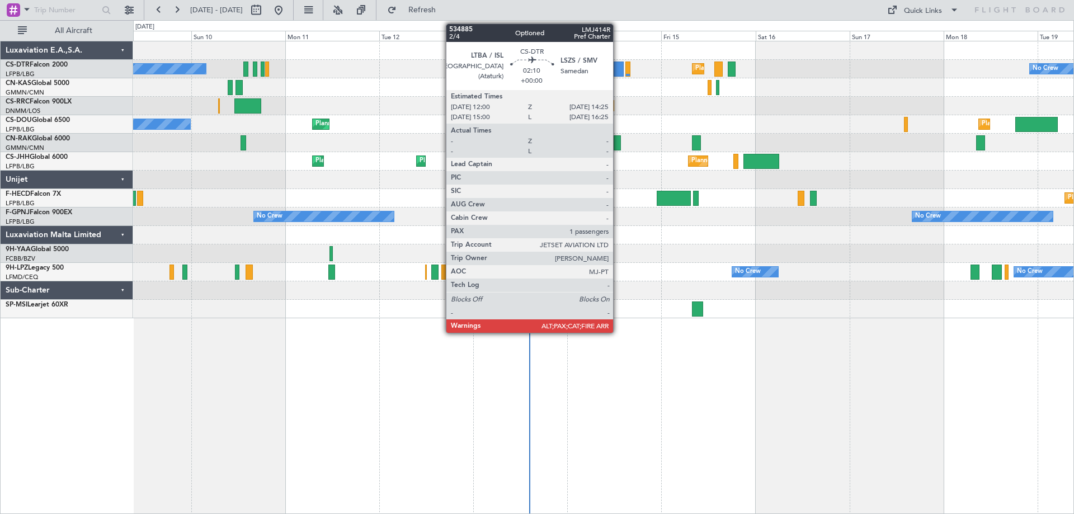
click at [618, 71] on div at bounding box center [619, 69] width 10 height 15
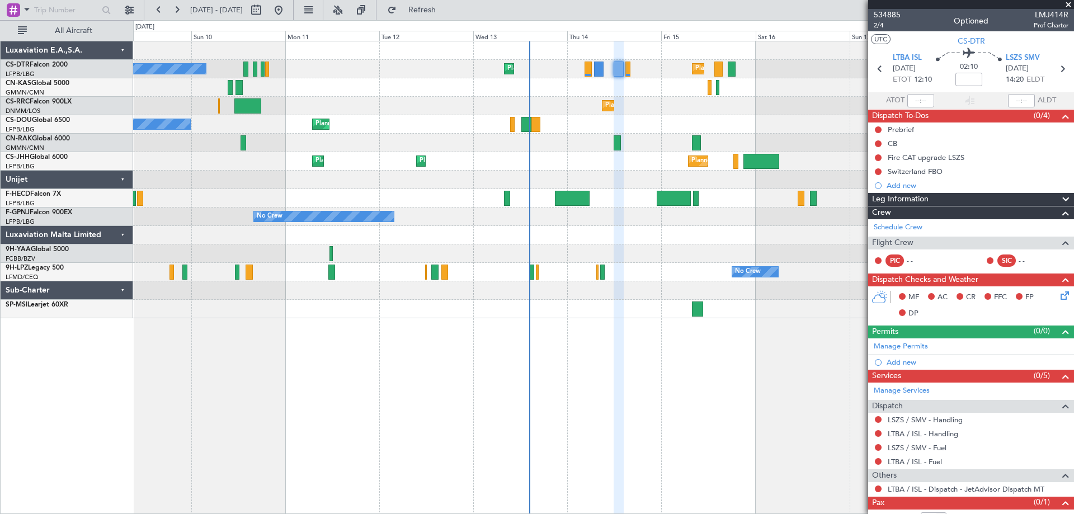
click at [1073, 4] on span at bounding box center [1068, 5] width 11 height 10
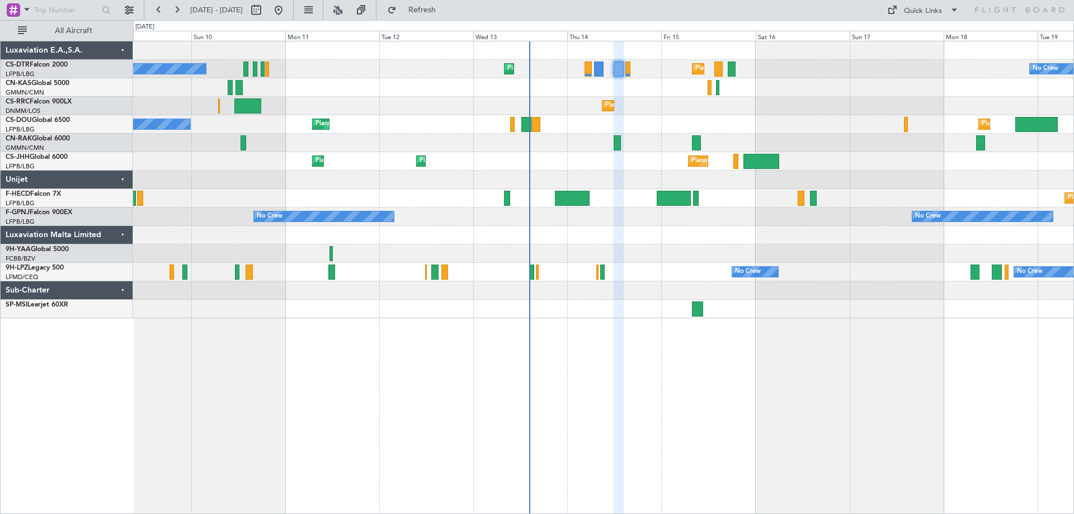
type input "0"
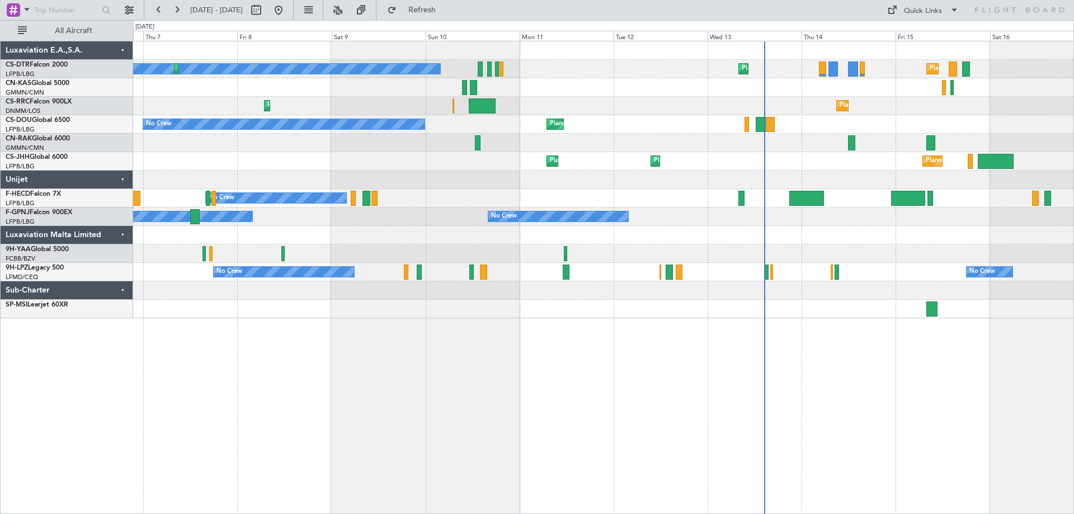
click at [662, 192] on div "Planned Maint [GEOGRAPHIC_DATA] ([GEOGRAPHIC_DATA]) Planned Maint Sofia No Crew…" at bounding box center [603, 179] width 941 height 277
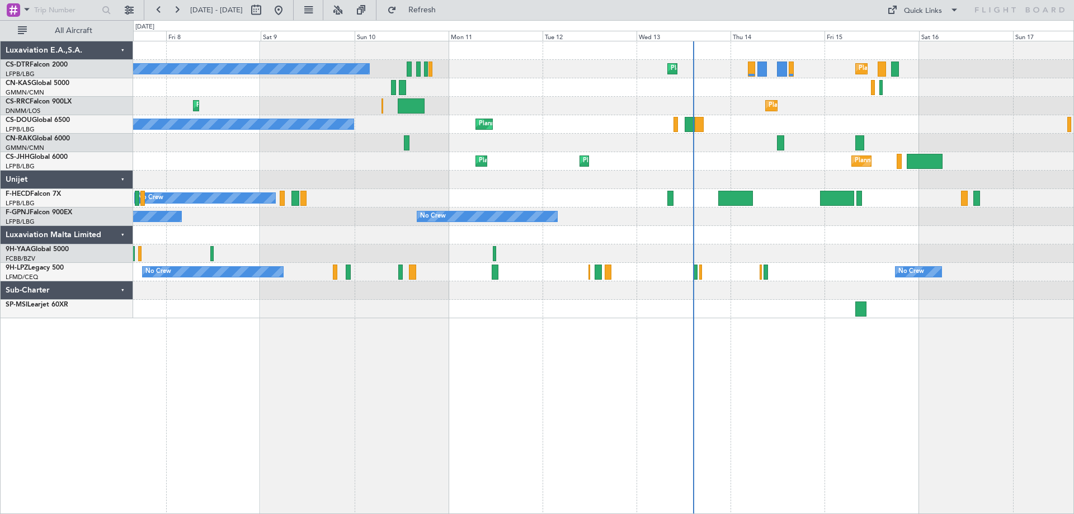
click at [603, 95] on div at bounding box center [603, 87] width 941 height 18
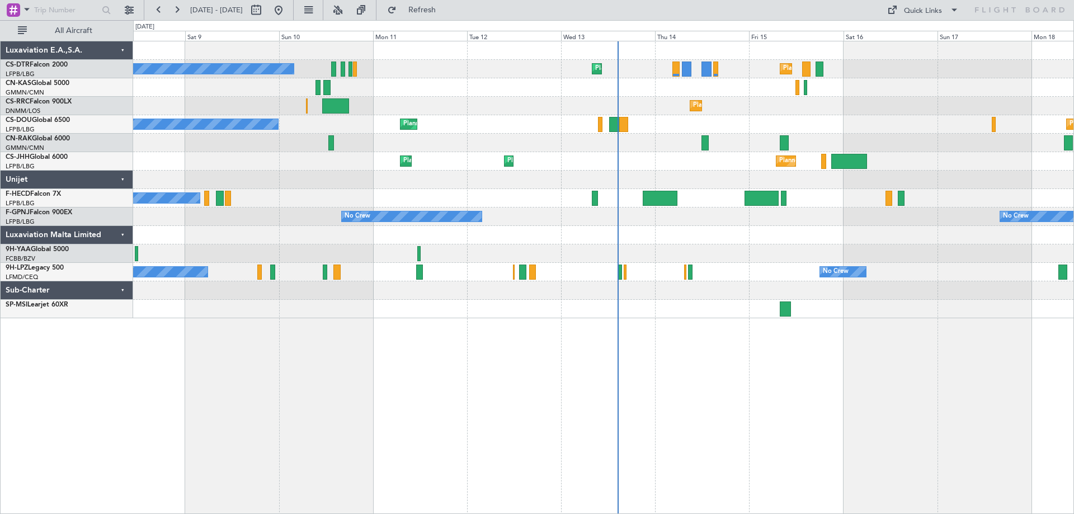
click at [620, 106] on div "Planned Maint [GEOGRAPHIC_DATA] ([GEOGRAPHIC_DATA]) Planned Maint Sofia No Crew…" at bounding box center [603, 179] width 941 height 277
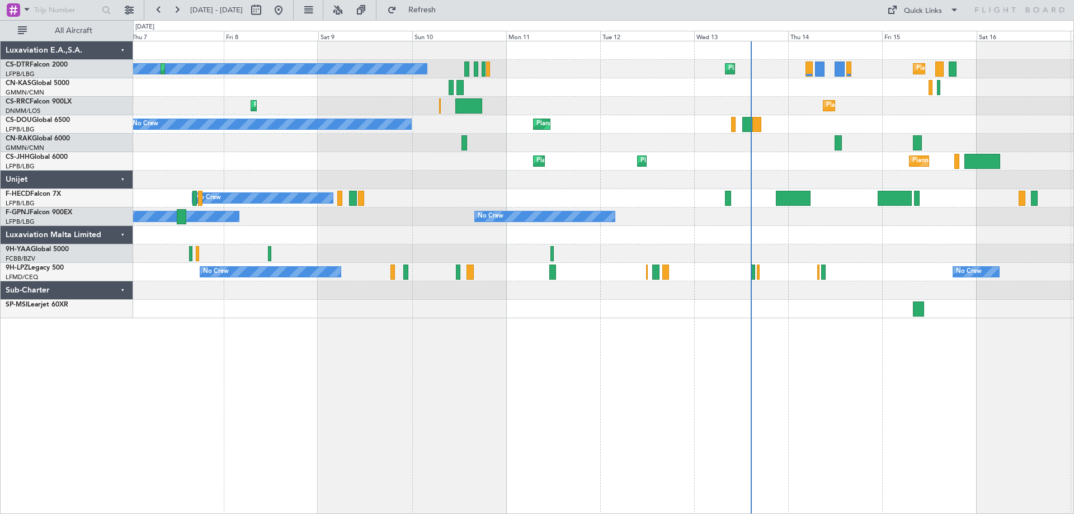
click at [485, 119] on div "Planned Maint [GEOGRAPHIC_DATA] ([GEOGRAPHIC_DATA]) Planned Maint Sofia No Crew…" at bounding box center [603, 179] width 941 height 277
click at [653, 77] on div "Planned Maint [GEOGRAPHIC_DATA] ([GEOGRAPHIC_DATA]) Planned Maint Sofia No Crew…" at bounding box center [603, 69] width 941 height 18
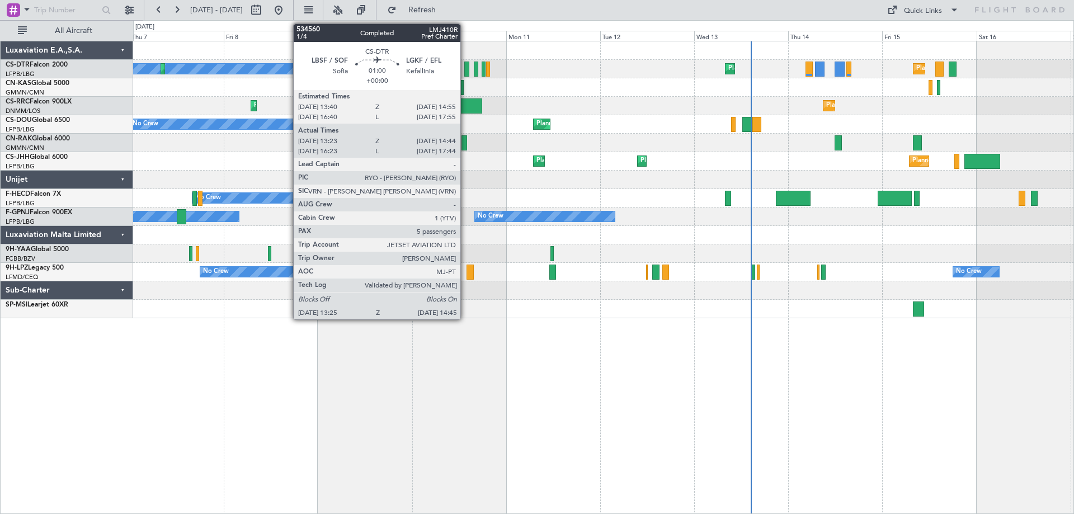
click at [466, 71] on div at bounding box center [467, 69] width 6 height 15
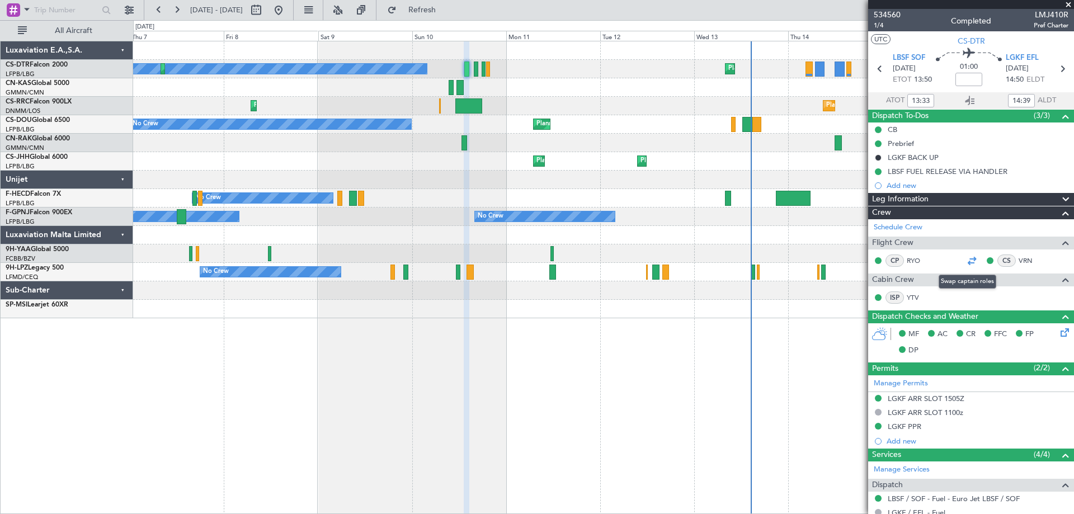
click at [965, 260] on div at bounding box center [971, 260] width 13 height 13
click at [966, 260] on div at bounding box center [971, 260] width 13 height 13
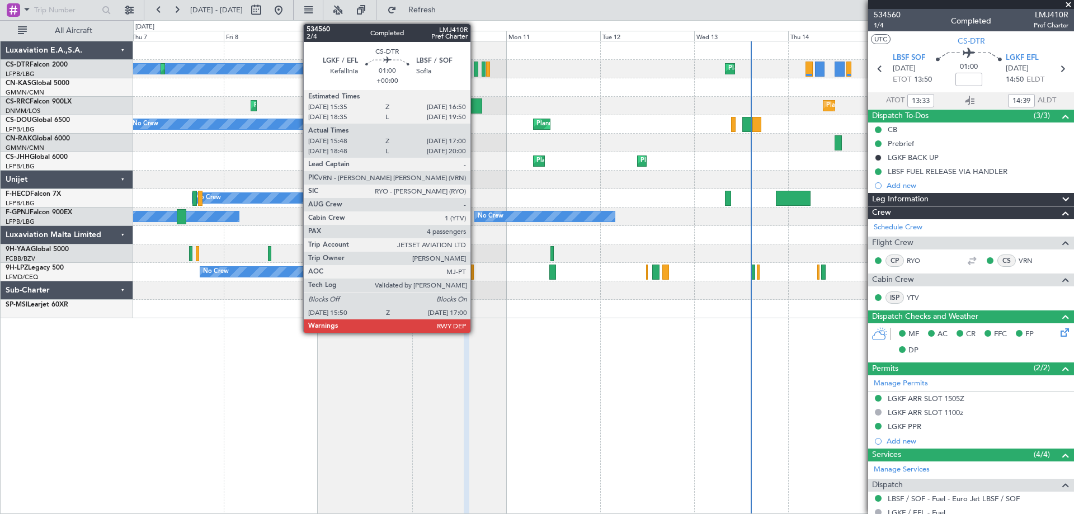
click at [476, 70] on div at bounding box center [476, 69] width 5 height 15
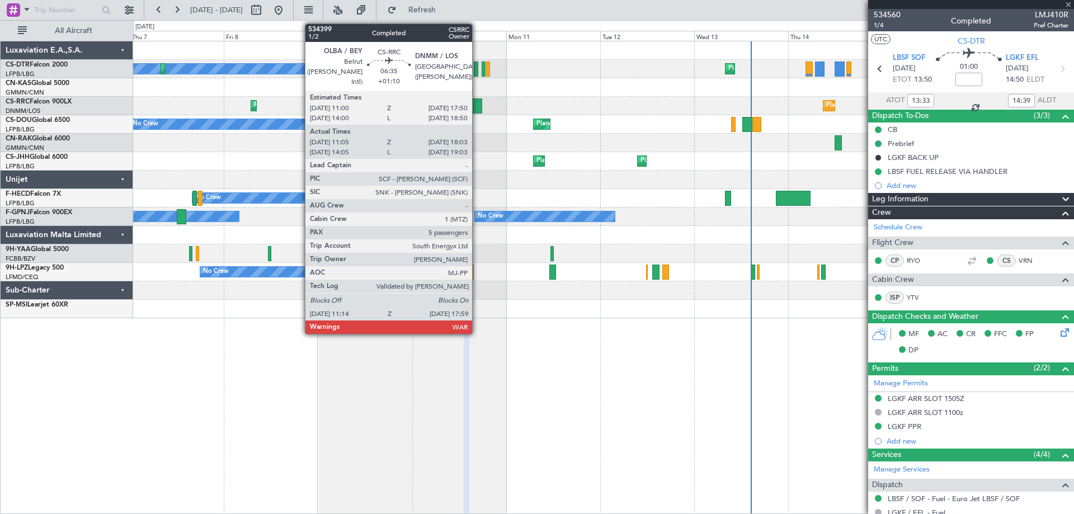
type input "15:58"
type input "16:55"
type input "4"
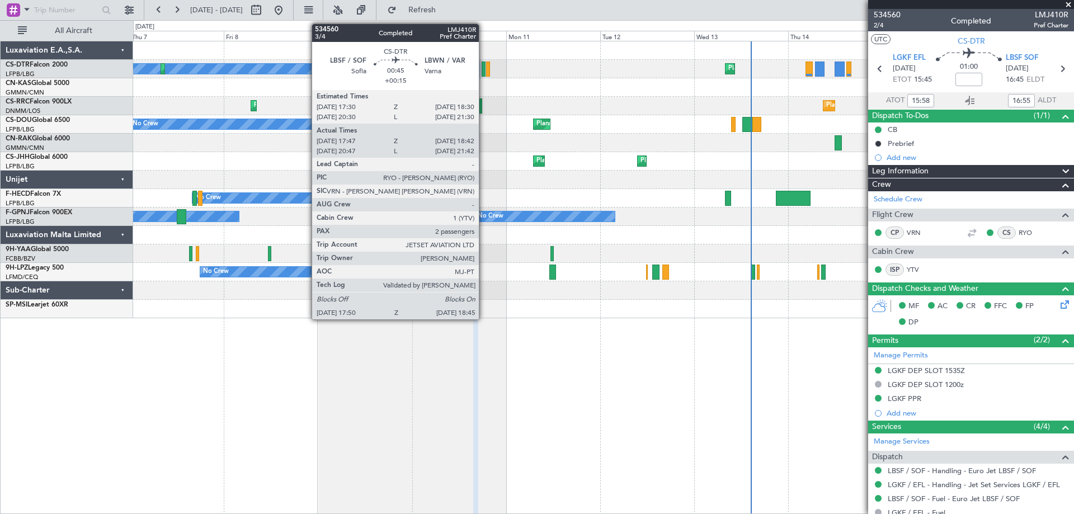
click at [484, 74] on div at bounding box center [484, 69] width 4 height 15
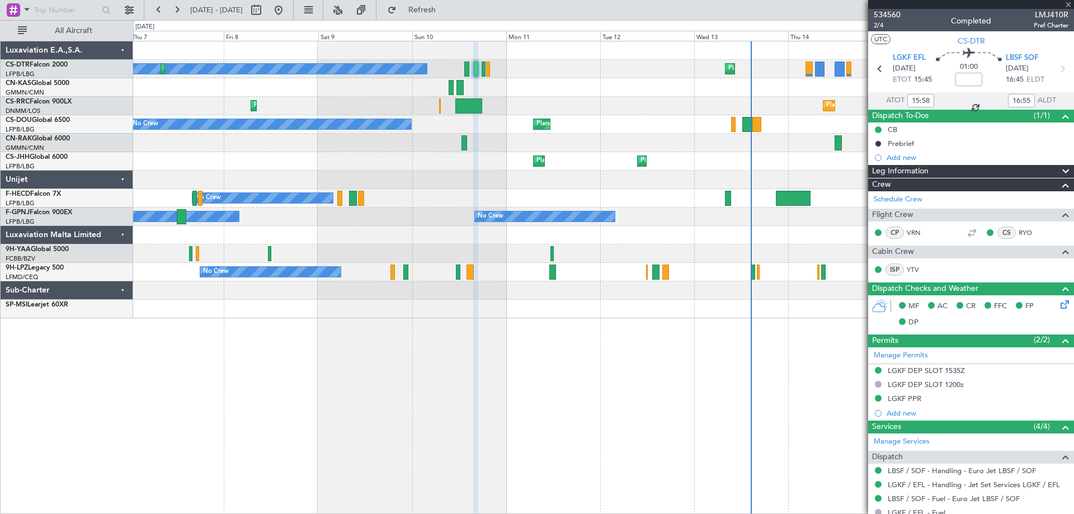
type input "+00:15"
type input "17:57"
type input "18:37"
type input "2"
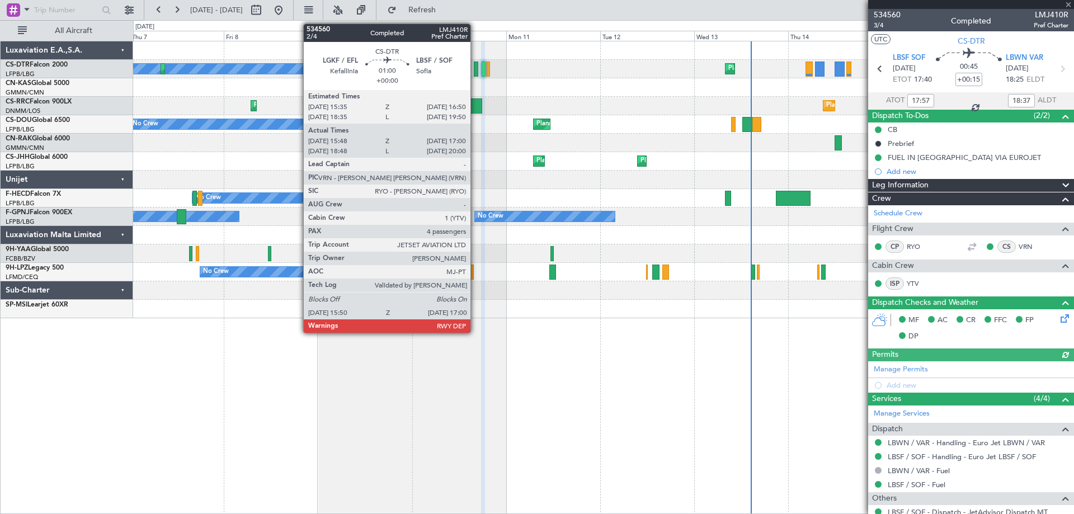
click at [476, 72] on div at bounding box center [476, 69] width 5 height 15
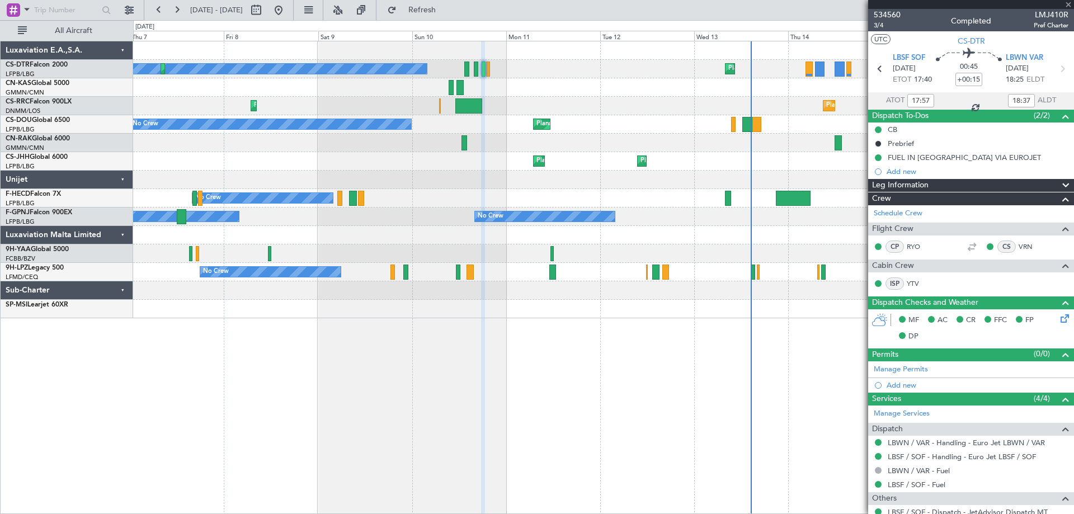
type input "15:58"
type input "16:55"
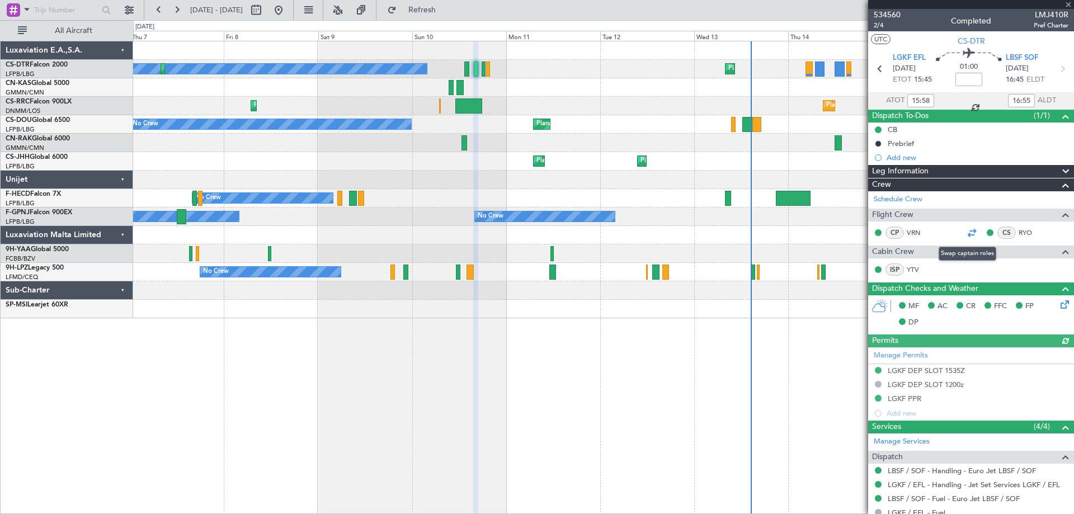
click at [966, 236] on div at bounding box center [971, 232] width 13 height 13
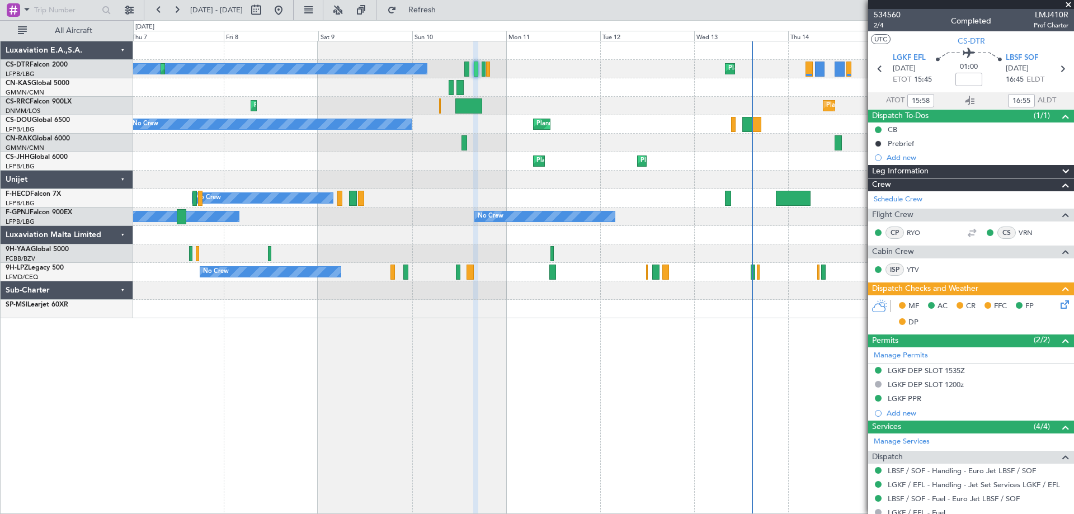
click at [1068, 3] on span at bounding box center [1068, 5] width 11 height 10
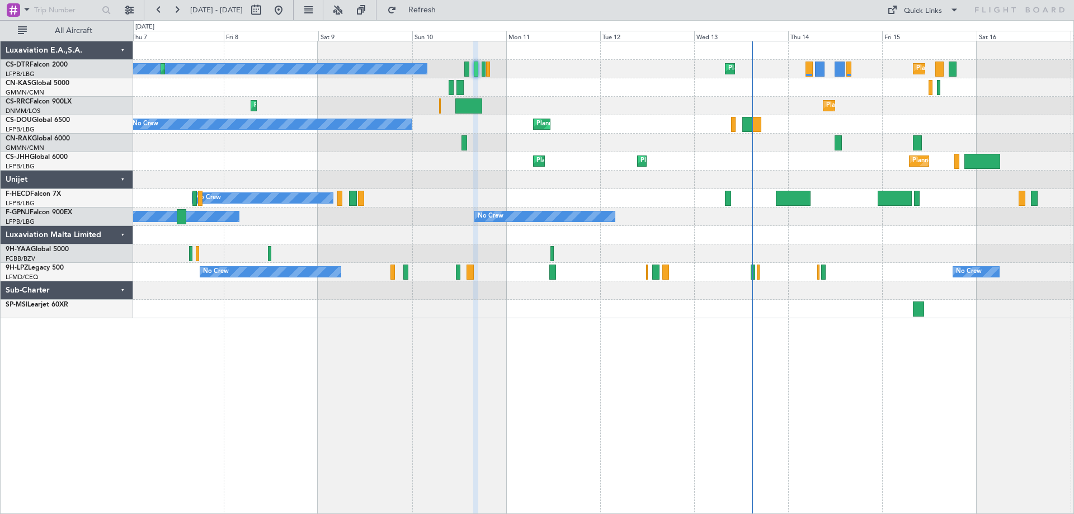
type input "0"
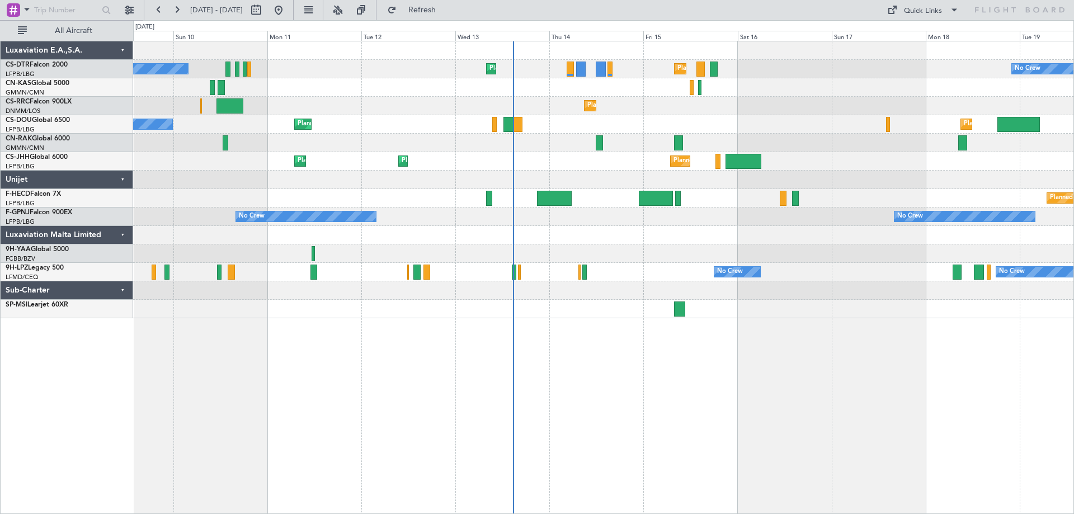
click at [421, 94] on div "Planned Maint [GEOGRAPHIC_DATA] ([GEOGRAPHIC_DATA]) Planned Maint Sofia No Crew…" at bounding box center [603, 179] width 941 height 277
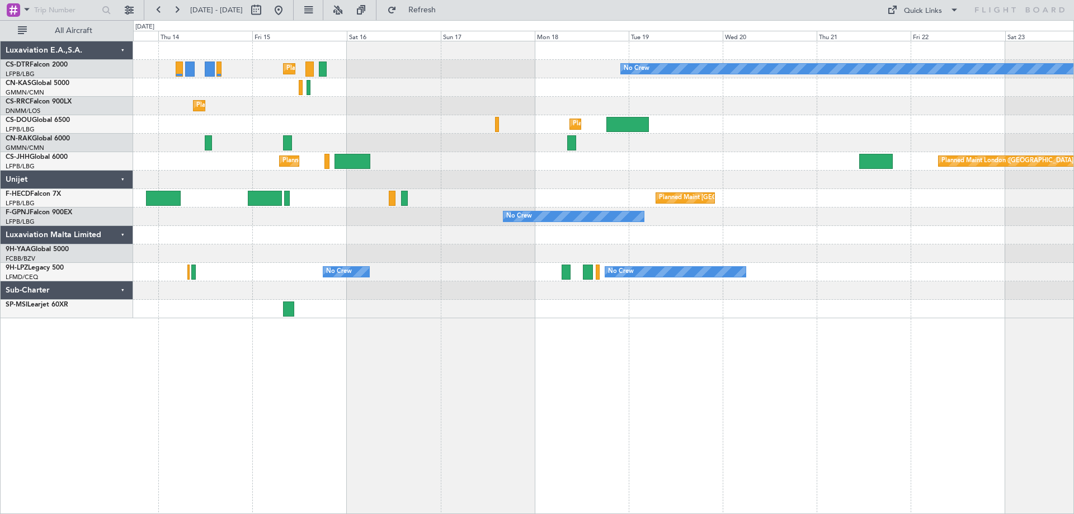
click at [317, 128] on div "Planned Maint [GEOGRAPHIC_DATA] ([GEOGRAPHIC_DATA]) No Crew Planned Maint Sofia…" at bounding box center [603, 179] width 941 height 277
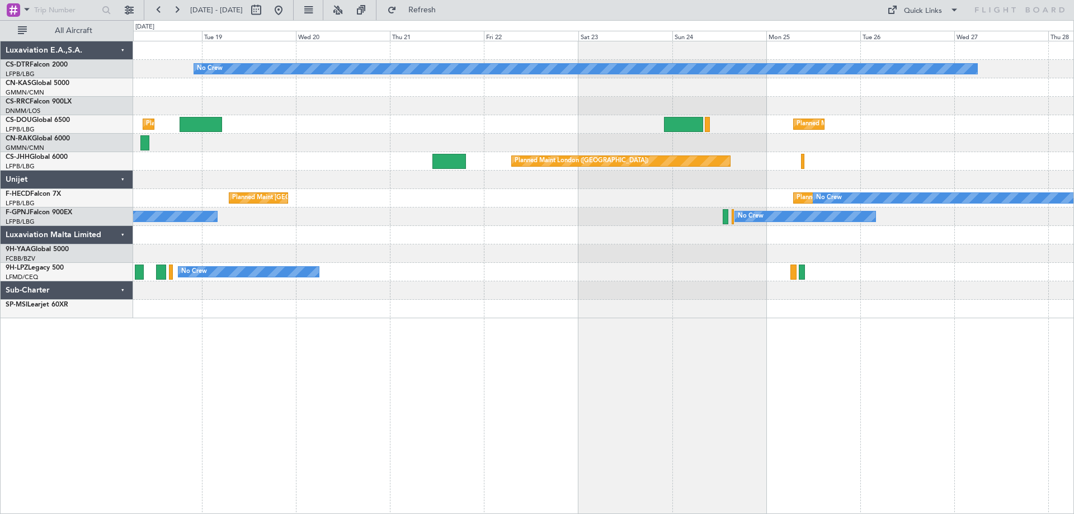
click at [433, 168] on div at bounding box center [450, 161] width 34 height 15
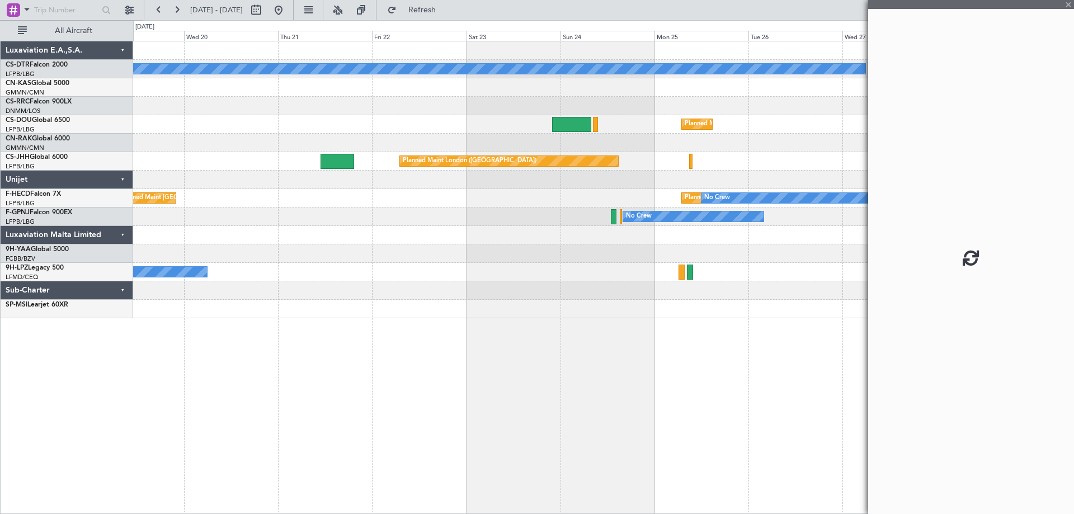
click at [321, 167] on div "Planned Maint London ([GEOGRAPHIC_DATA])" at bounding box center [603, 161] width 941 height 18
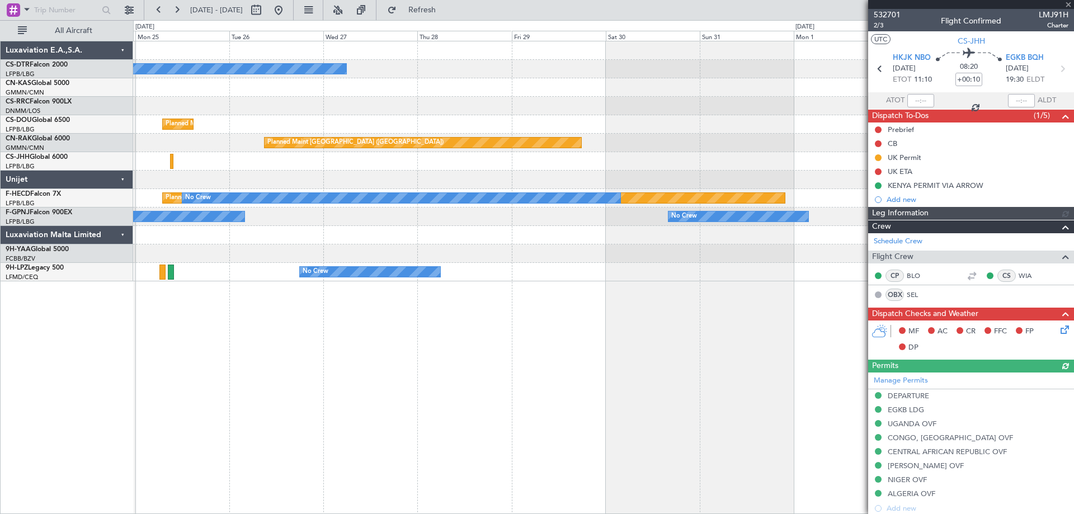
click at [1069, 7] on div at bounding box center [971, 4] width 206 height 9
click at [1069, 4] on div at bounding box center [971, 4] width 206 height 9
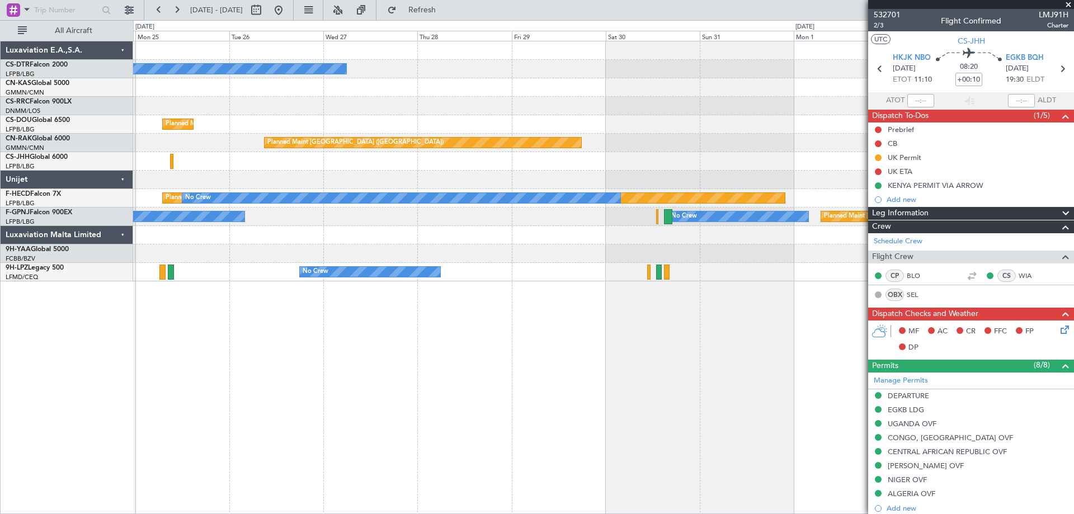
click at [1068, 3] on span at bounding box center [1068, 5] width 11 height 10
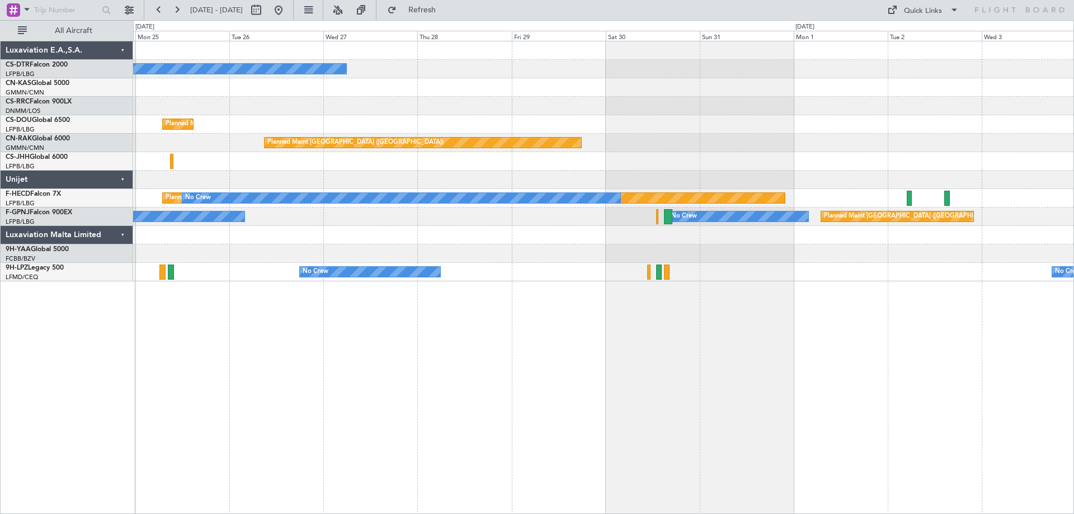
type input "0"
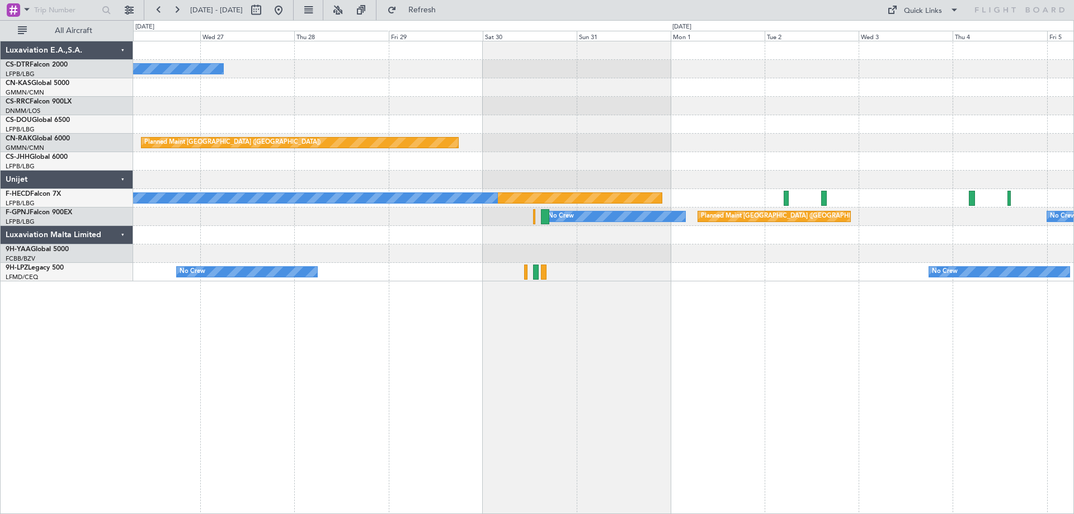
click at [653, 287] on div "No Crew Planned Maint [GEOGRAPHIC_DATA] ([GEOGRAPHIC_DATA]) Planned Maint [GEOG…" at bounding box center [603, 277] width 941 height 473
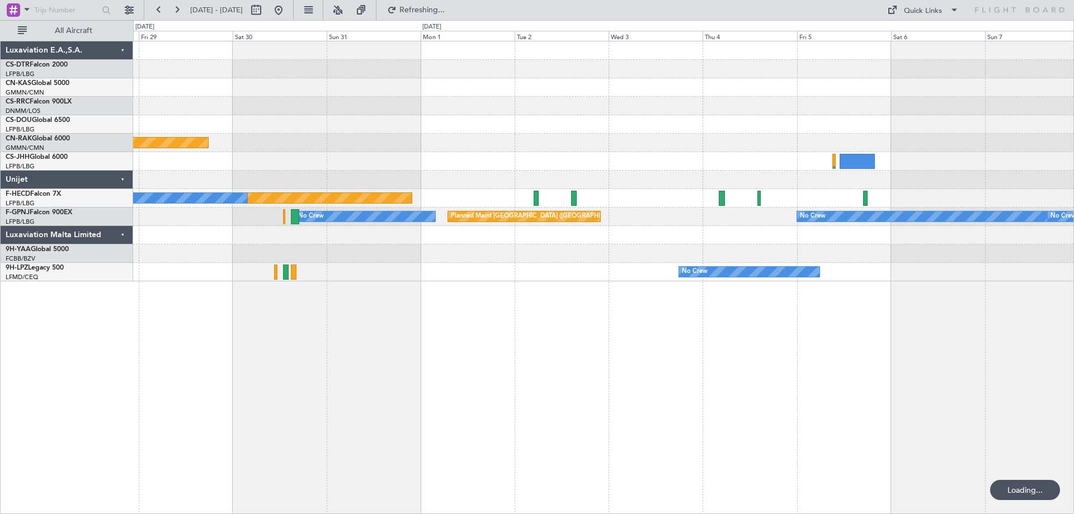
click at [492, 250] on div at bounding box center [603, 254] width 941 height 18
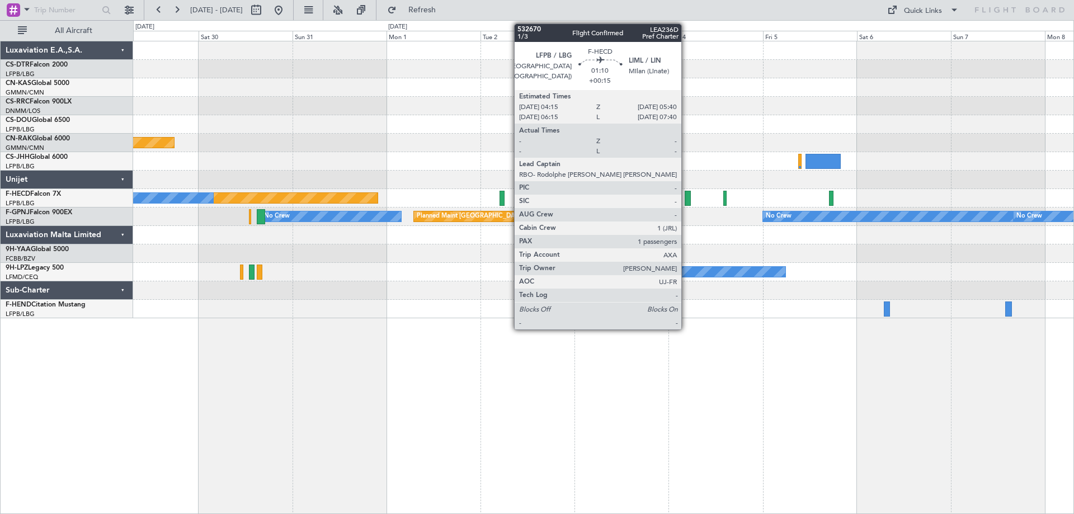
click at [687, 203] on div at bounding box center [688, 198] width 6 height 15
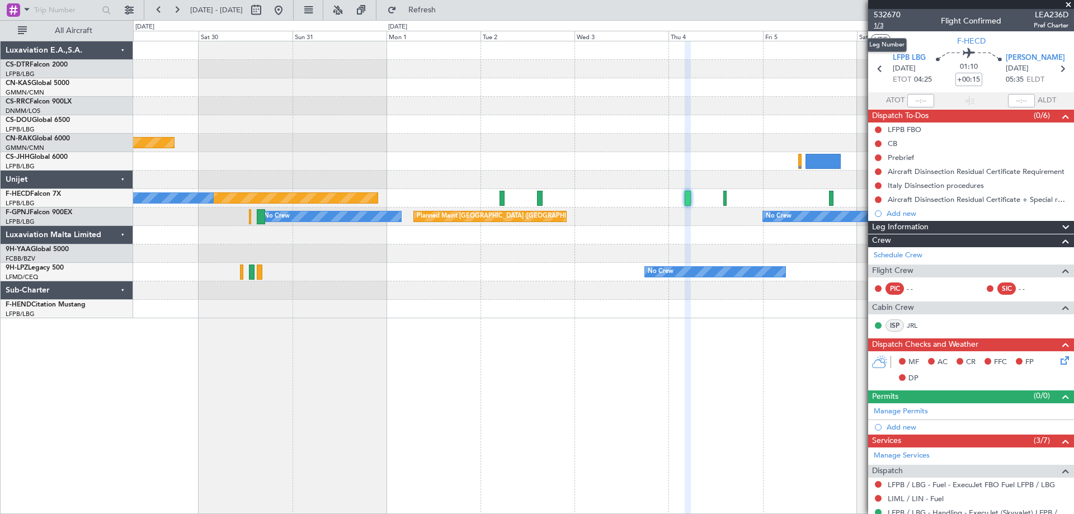
click at [879, 24] on span "1/3" at bounding box center [887, 26] width 27 height 10
click at [1070, 4] on span at bounding box center [1068, 5] width 11 height 10
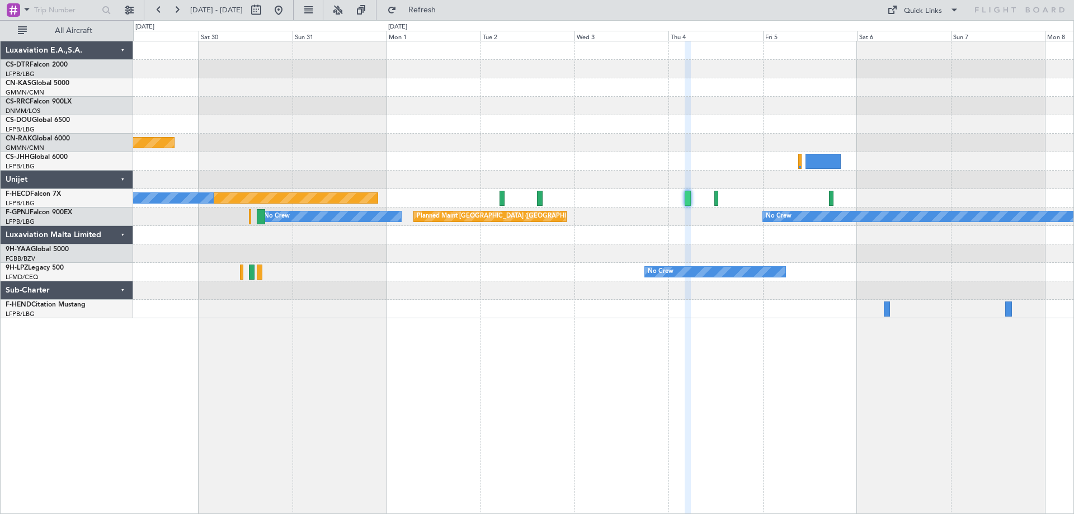
type input "0"
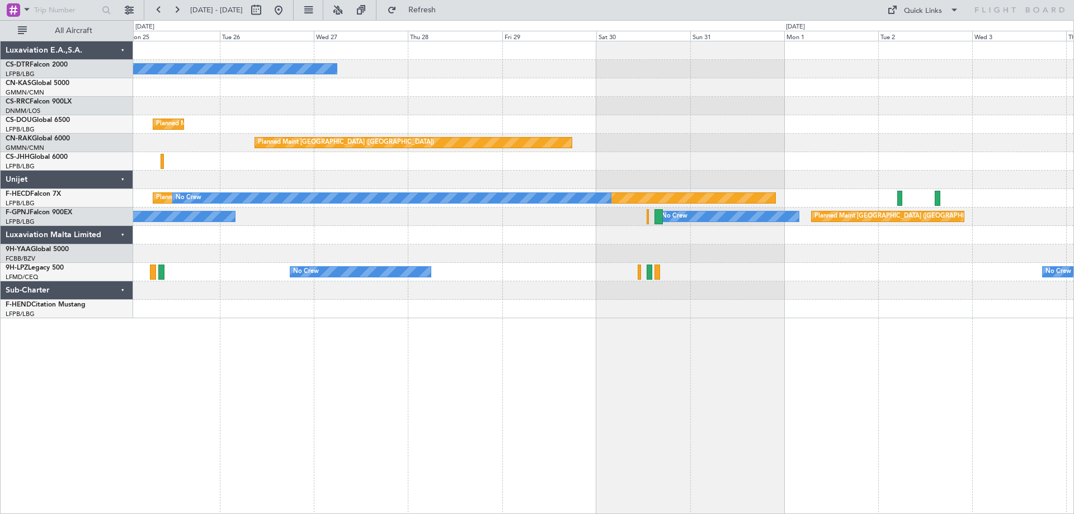
click at [1074, 161] on div "No Crew Planned Maint [GEOGRAPHIC_DATA] ([GEOGRAPHIC_DATA]) Planned Maint [GEOG…" at bounding box center [537, 267] width 1074 height 494
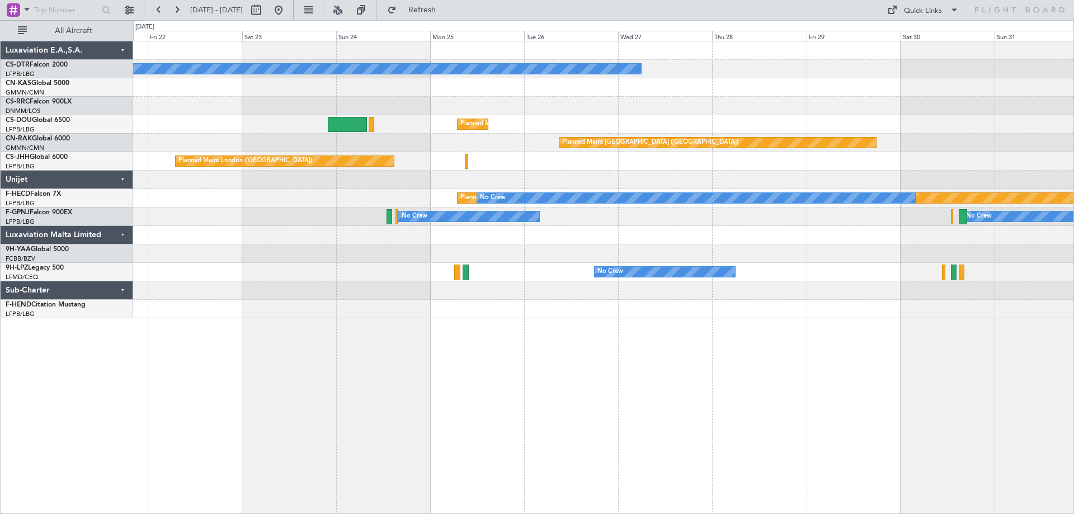
click at [1074, 183] on div "No Crew Planned Maint [GEOGRAPHIC_DATA] ([GEOGRAPHIC_DATA]) Planned Maint [GEOG…" at bounding box center [537, 267] width 1074 height 494
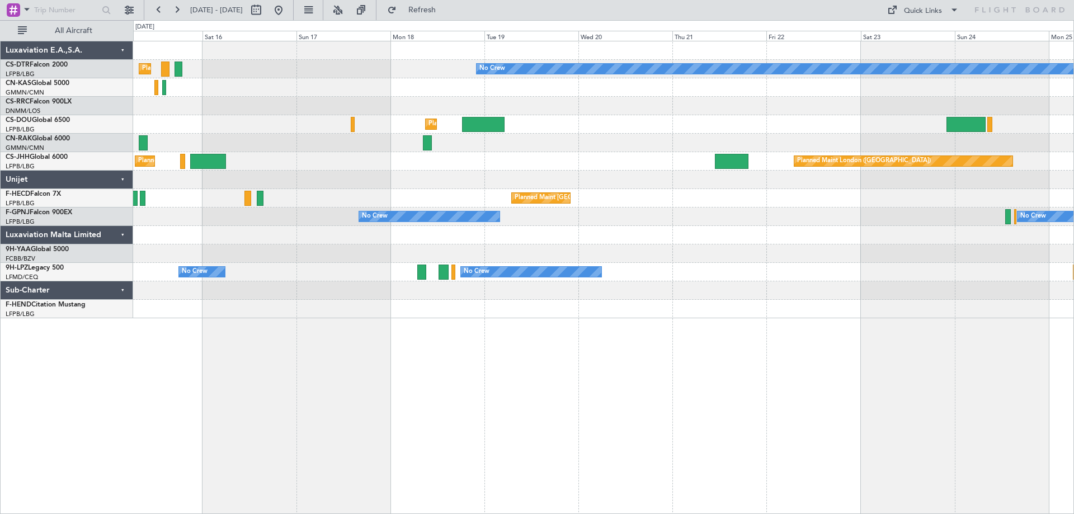
click at [1074, 211] on div "No Crew Planned Maint [GEOGRAPHIC_DATA] ([GEOGRAPHIC_DATA]) Planned Maint Sofia…" at bounding box center [537, 267] width 1074 height 494
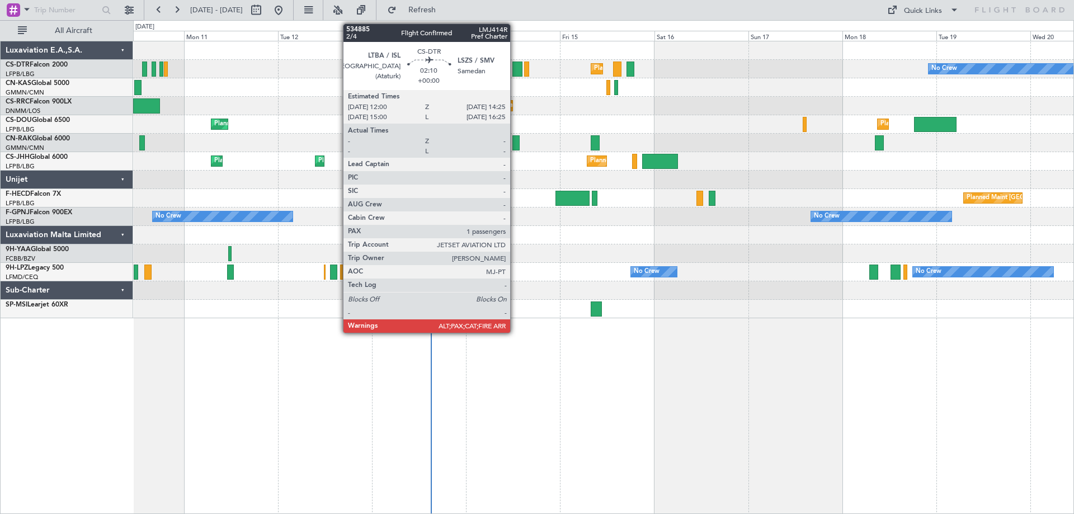
click at [515, 71] on div at bounding box center [518, 69] width 10 height 15
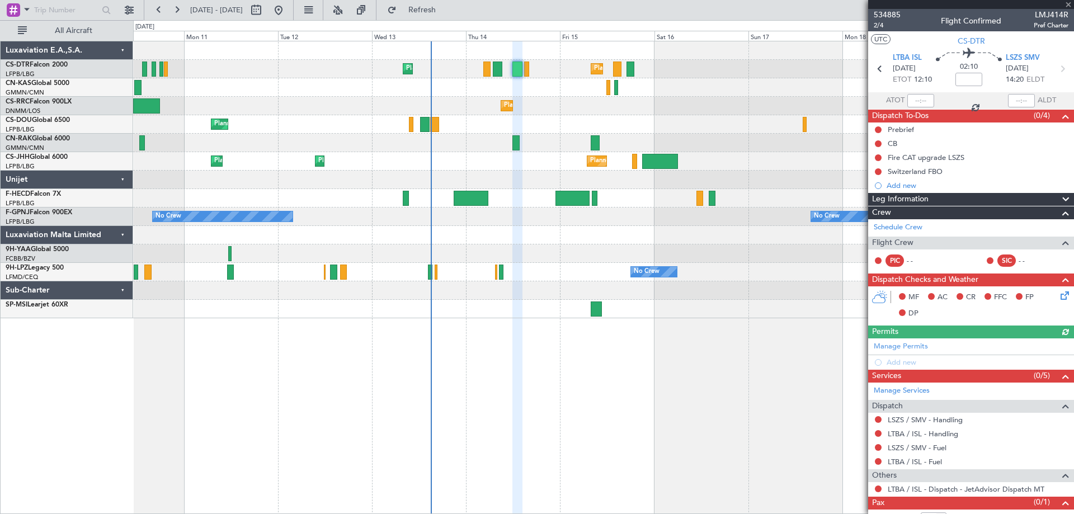
click at [1071, 8] on div at bounding box center [971, 4] width 206 height 9
click at [1067, 1] on span at bounding box center [1068, 5] width 11 height 10
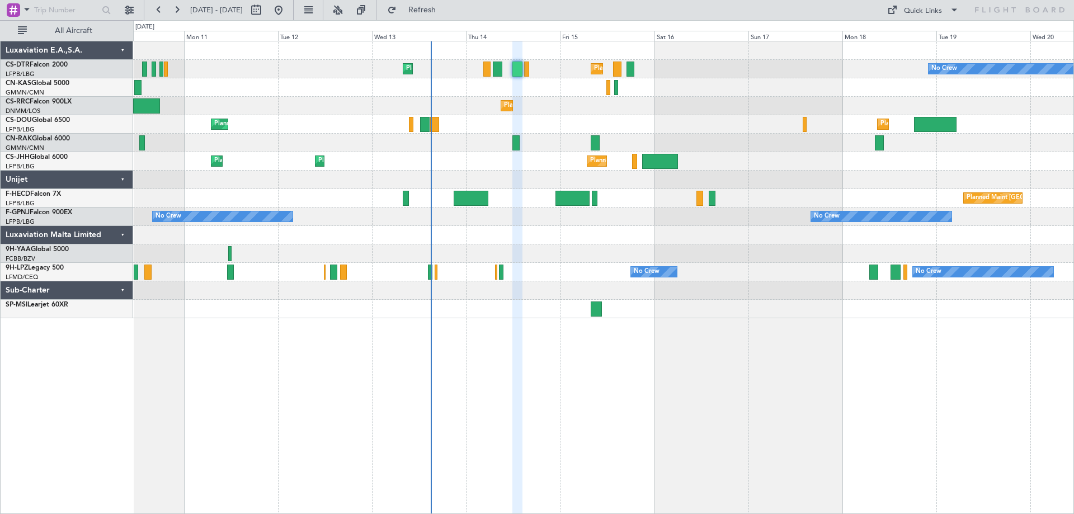
type input "0"
click at [911, 414] on div "Planned Maint [GEOGRAPHIC_DATA] ([GEOGRAPHIC_DATA]) No Crew Planned Maint Sofia…" at bounding box center [603, 277] width 941 height 473
